Goal: Check status: Check status

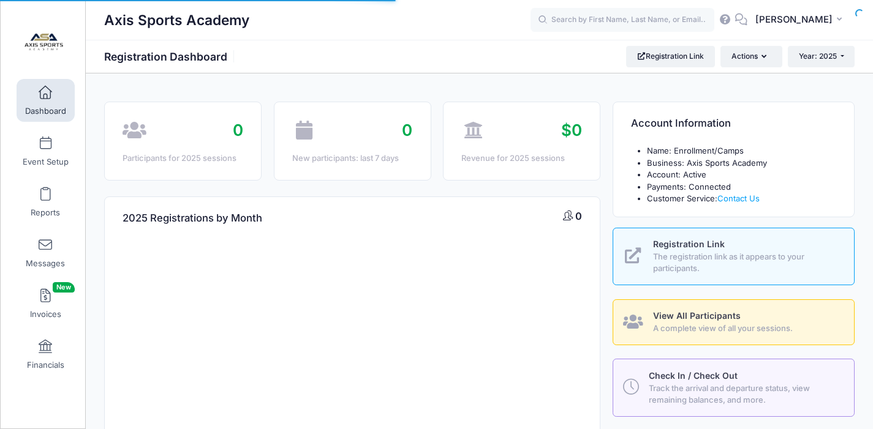
select select
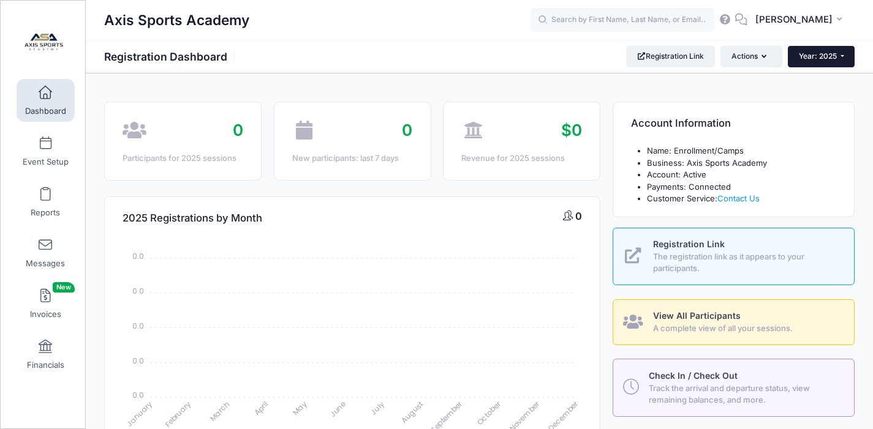
click at [838, 61] on button "Year: 2025" at bounding box center [820, 56] width 67 height 21
click at [830, 78] on link "Year: 2026" at bounding box center [827, 80] width 80 height 16
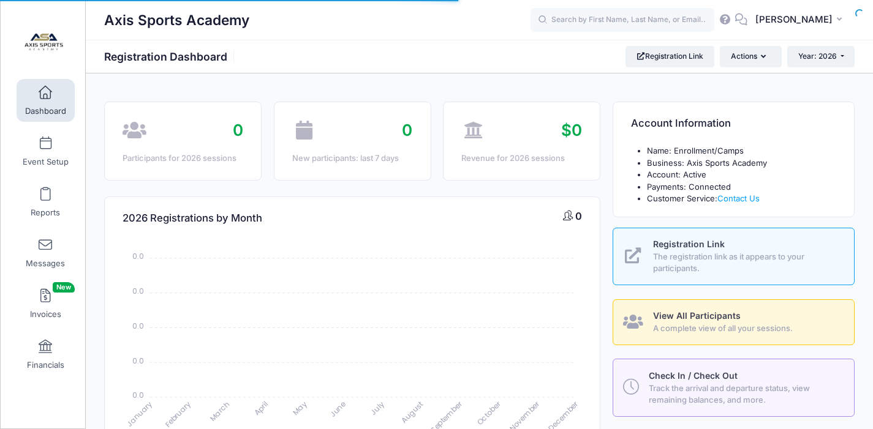
select select
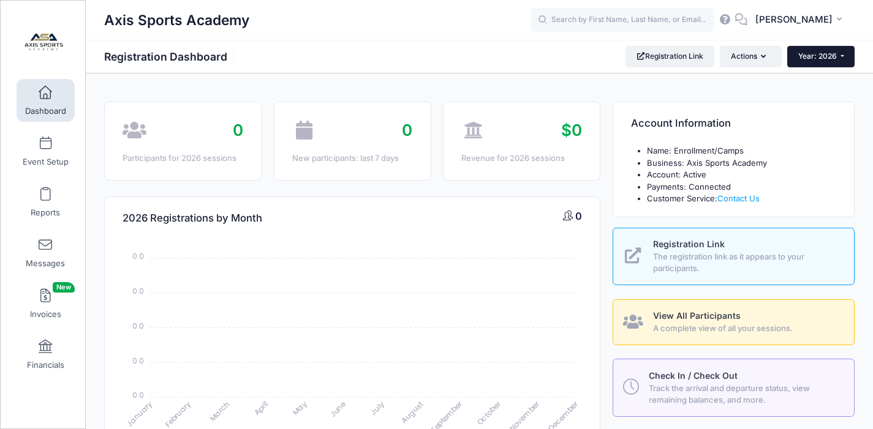
click at [832, 56] on span "Year: 2026" at bounding box center [817, 55] width 39 height 9
click at [808, 94] on link "Year: 2025" at bounding box center [827, 96] width 80 height 16
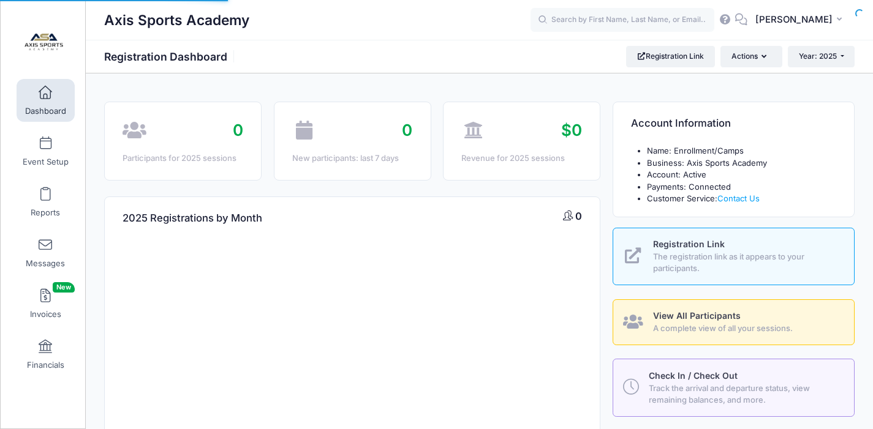
select select
